Goal: Information Seeking & Learning: Find specific fact

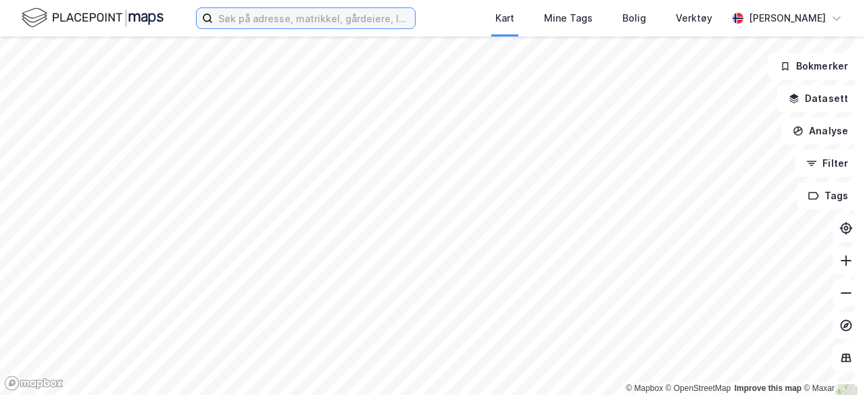
click at [252, 22] on input at bounding box center [314, 18] width 202 height 20
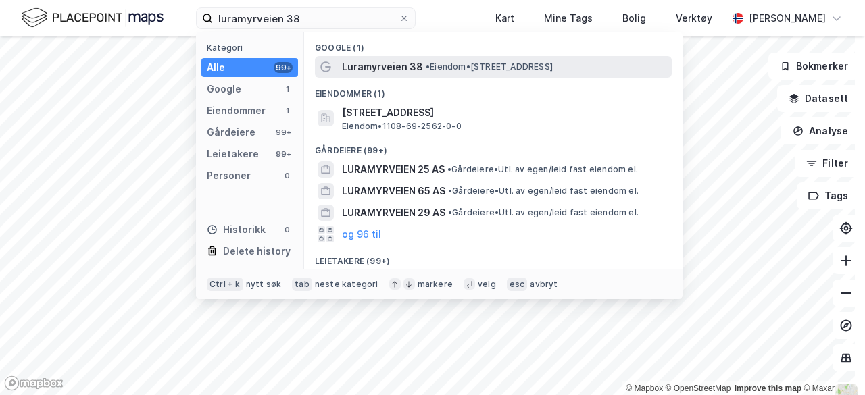
click at [372, 71] on span "Luramyrveien 38" at bounding box center [382, 67] width 81 height 16
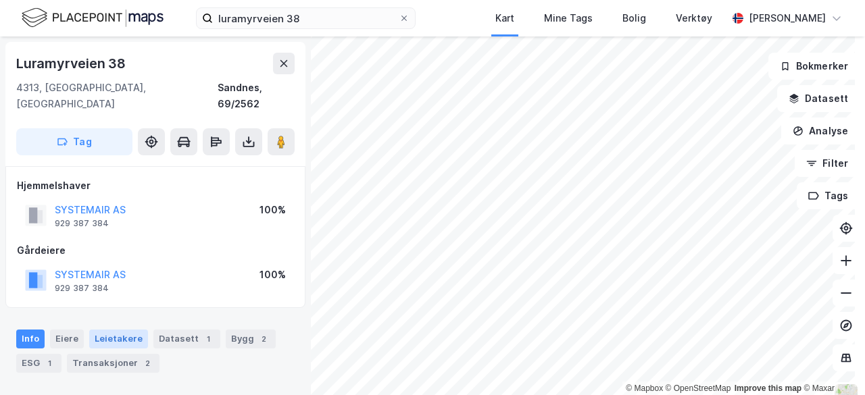
click at [109, 330] on div "Leietakere" at bounding box center [118, 339] width 59 height 19
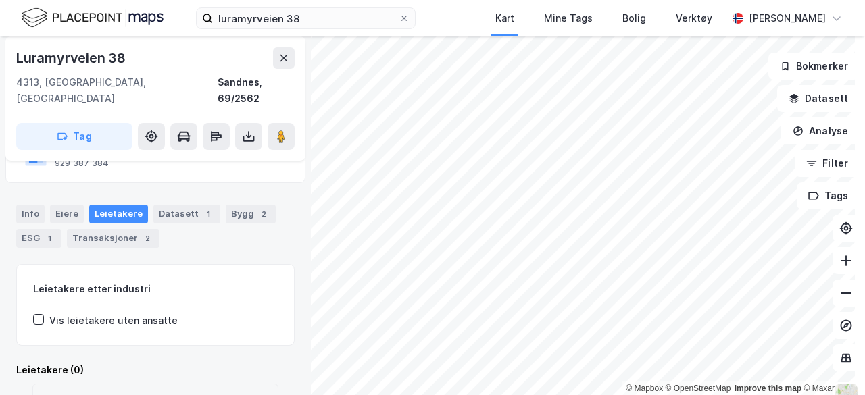
scroll to position [135, 0]
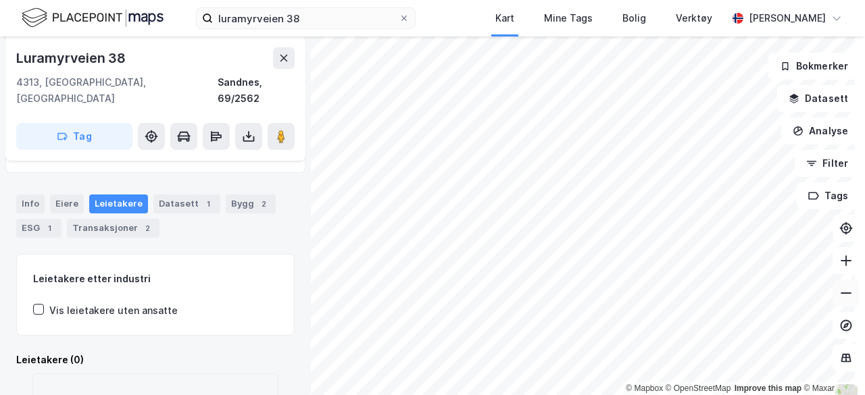
click at [832, 297] on button at bounding box center [845, 293] width 27 height 27
click at [271, 124] on button at bounding box center [281, 136] width 27 height 27
click at [832, 330] on iframe "Kontrollprogram for chat" at bounding box center [831, 362] width 68 height 65
click at [845, 259] on icon at bounding box center [845, 260] width 1 height 11
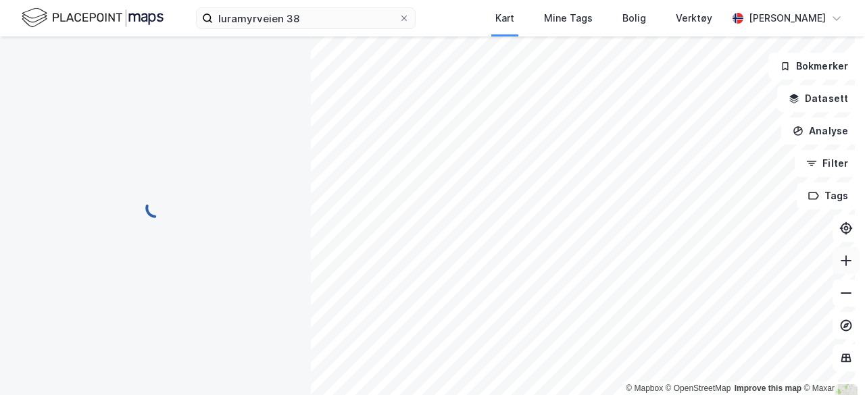
scroll to position [135, 0]
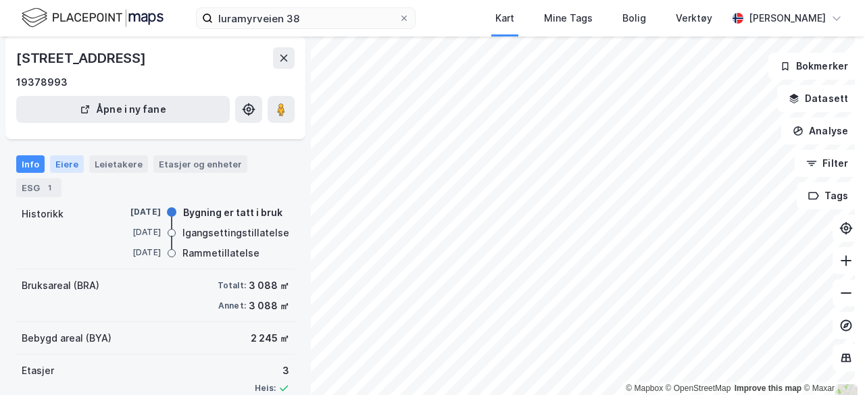
click at [65, 163] on div "Eiere" at bounding box center [67, 164] width 34 height 18
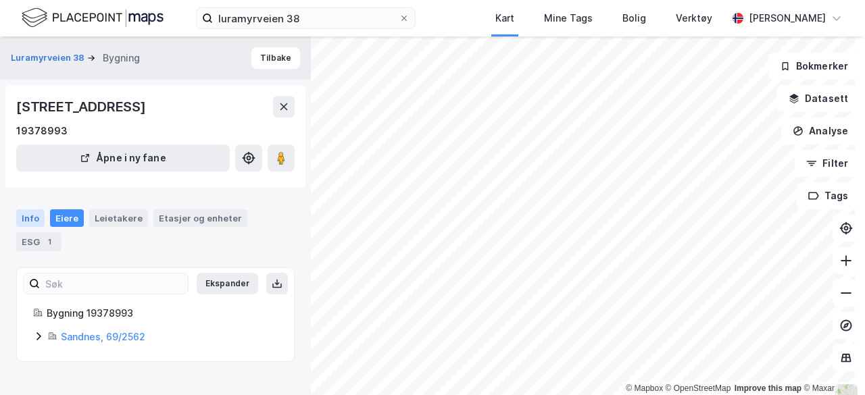
click at [38, 218] on div "Info" at bounding box center [30, 218] width 28 height 18
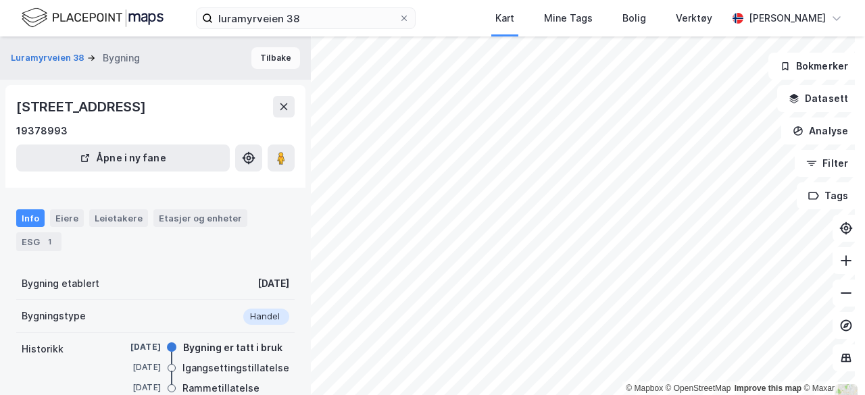
click at [262, 59] on button "Tilbake" at bounding box center [275, 58] width 49 height 22
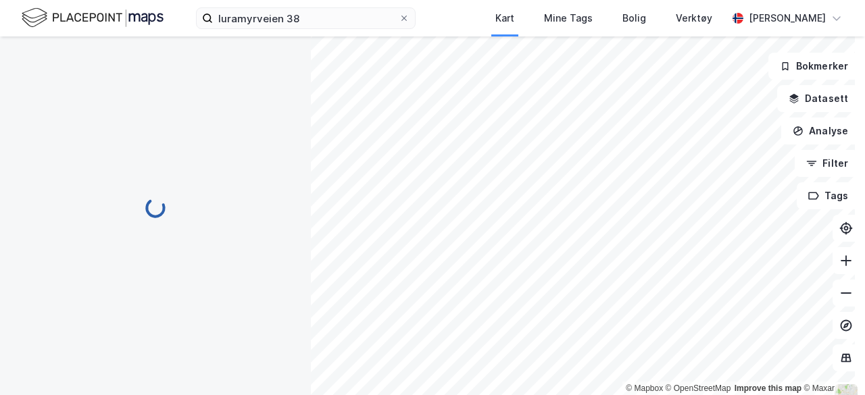
scroll to position [135, 0]
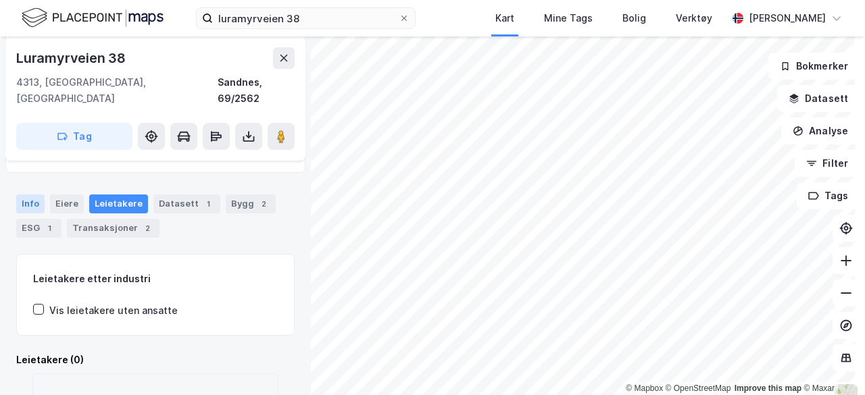
click at [31, 195] on div "Info" at bounding box center [30, 204] width 28 height 19
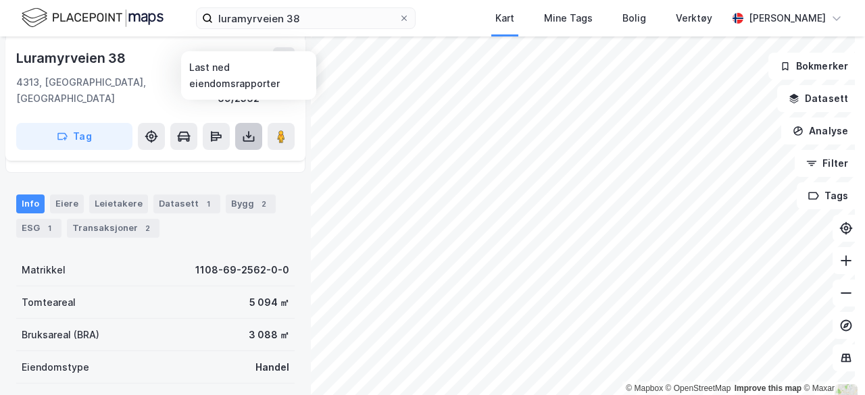
click at [256, 130] on button at bounding box center [248, 136] width 27 height 27
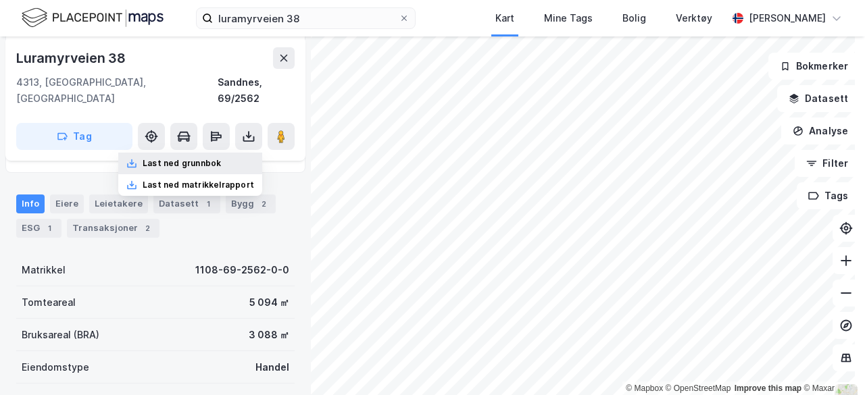
click at [208, 158] on div "Last ned grunnbok" at bounding box center [182, 163] width 78 height 11
click at [690, 239] on div "© Mapbox © OpenStreetMap Improve this map © [STREET_ADDRESS] Hjemmelshaver SYST…" at bounding box center [432, 215] width 865 height 359
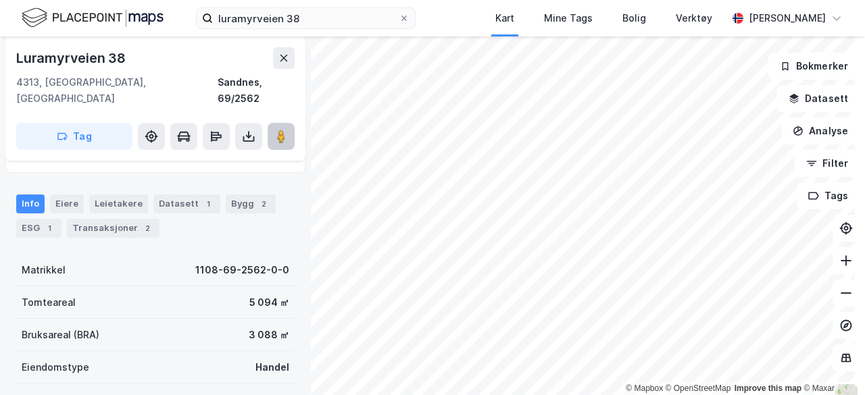
click at [286, 130] on icon at bounding box center [281, 137] width 14 height 14
click at [232, 195] on div "Bygg 2" at bounding box center [251, 204] width 50 height 19
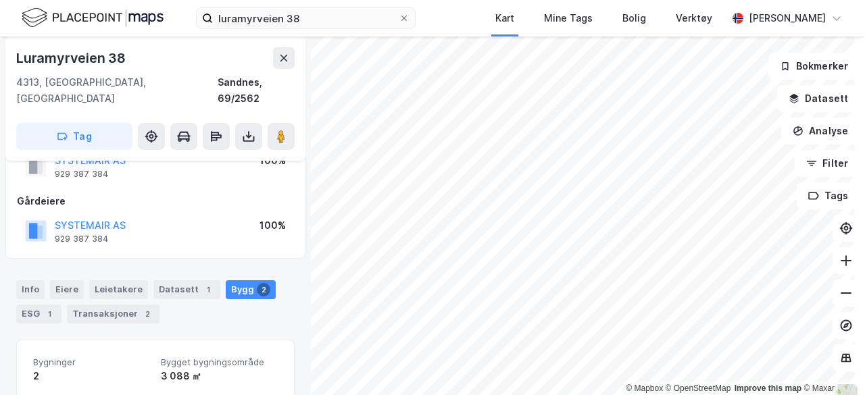
scroll to position [40, 0]
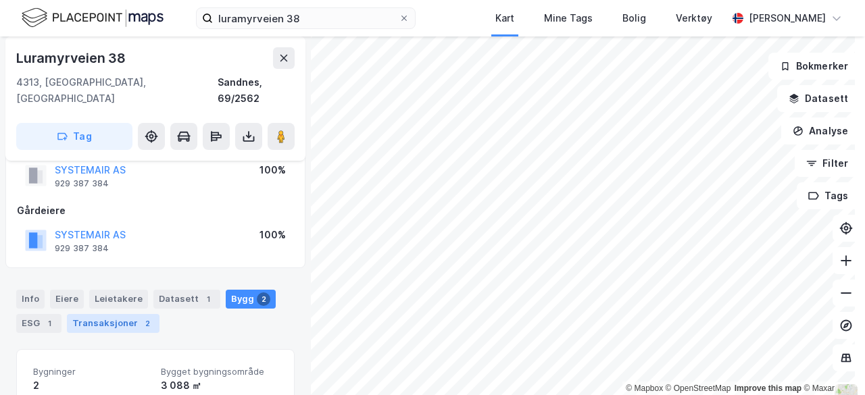
click at [115, 314] on div "Transaksjoner 2" at bounding box center [113, 323] width 93 height 19
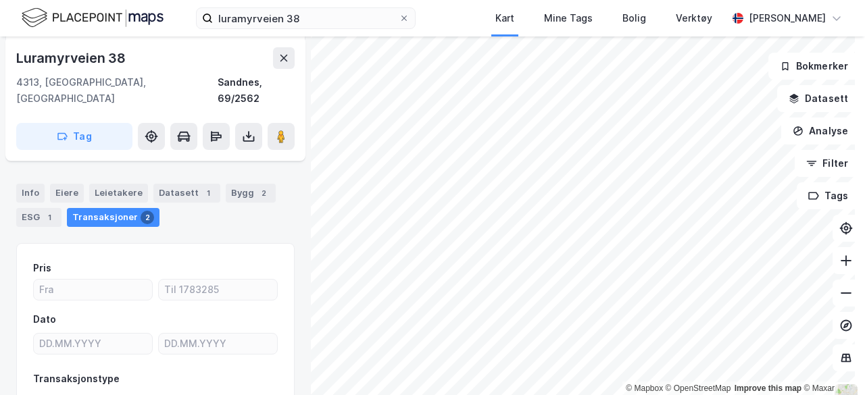
scroll to position [42, 0]
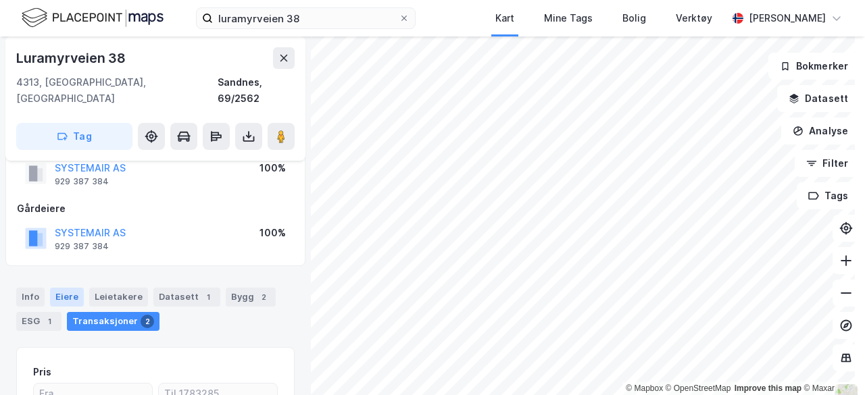
click at [68, 288] on div "Eiere" at bounding box center [67, 297] width 34 height 19
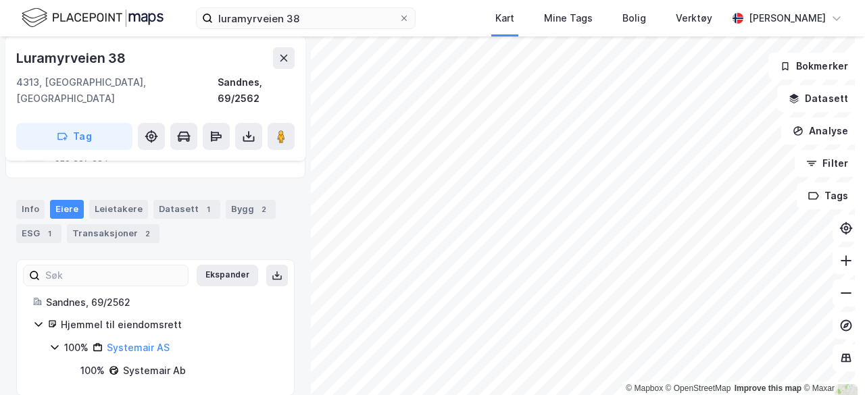
scroll to position [30, 0]
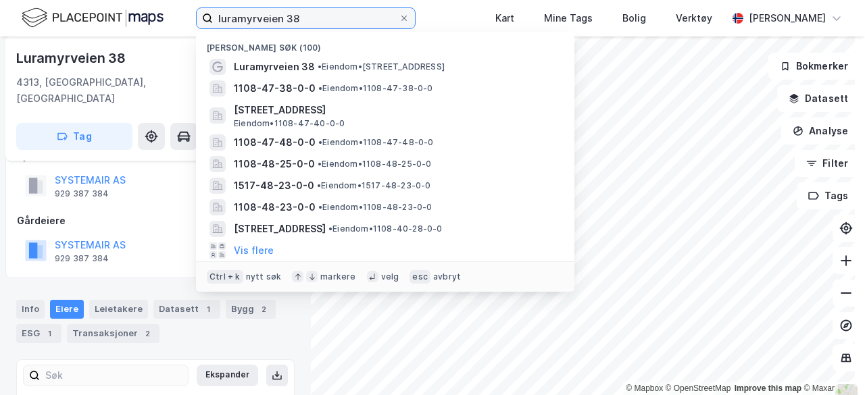
drag, startPoint x: 329, startPoint y: 24, endPoint x: 148, endPoint y: 26, distance: 181.1
click at [148, 26] on div "luramyrveien 38 Nylige søk (100) Luramyrveien 38 • Eiendom • [STREET_ADDRESS] 1…" at bounding box center [432, 18] width 865 height 36
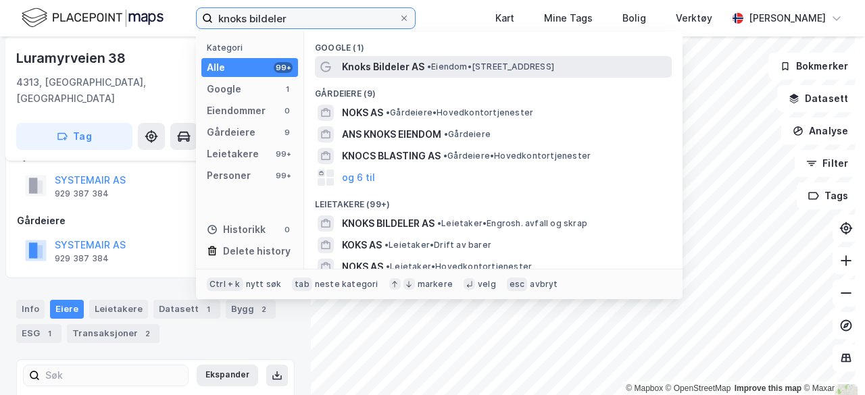
type input "knoks bildeler"
click at [440, 72] on span "• Eiendom • [STREET_ADDRESS]" at bounding box center [490, 66] width 127 height 11
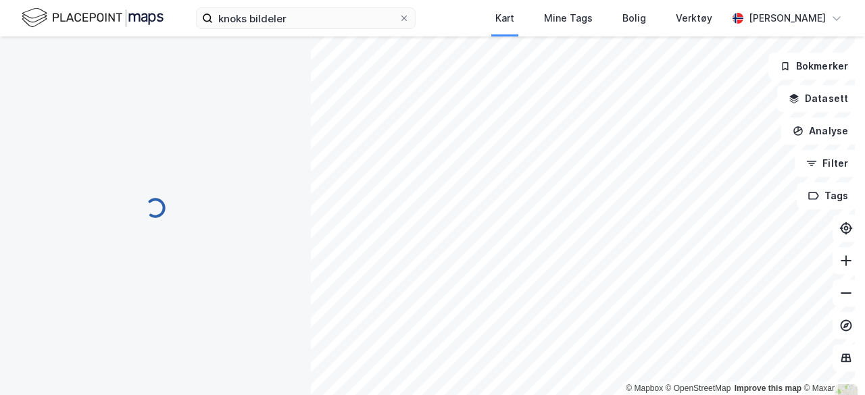
scroll to position [30, 0]
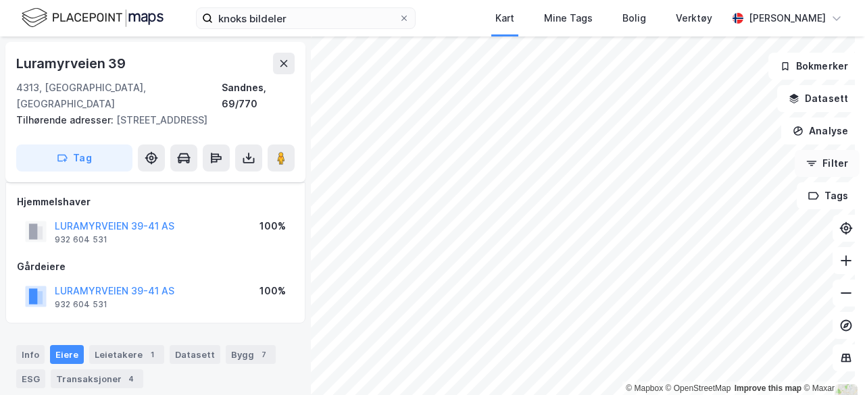
scroll to position [30, 0]
